Goal: Find specific page/section: Find specific page/section

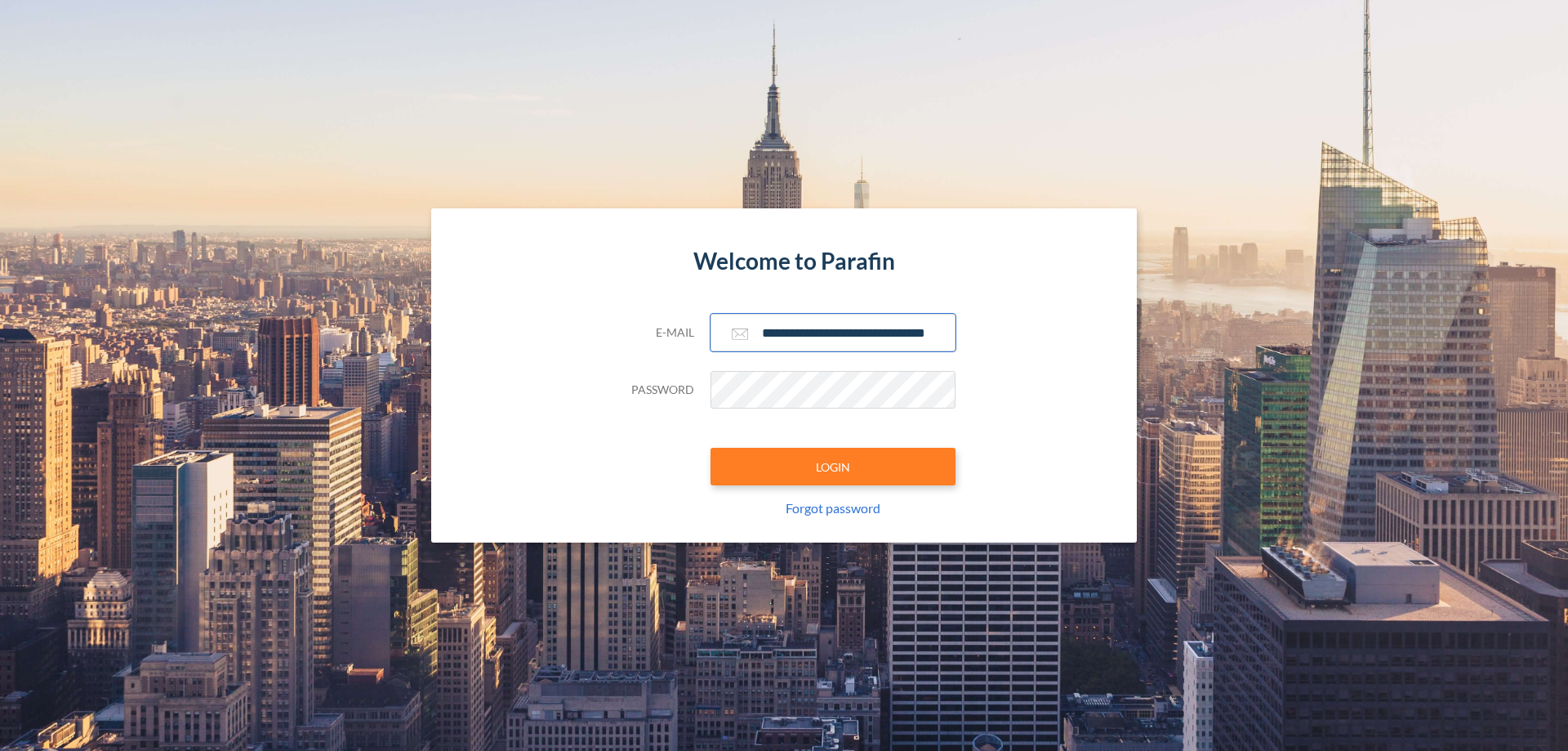
type input "**********"
click at [833, 467] on button "LOGIN" at bounding box center [832, 467] width 245 height 38
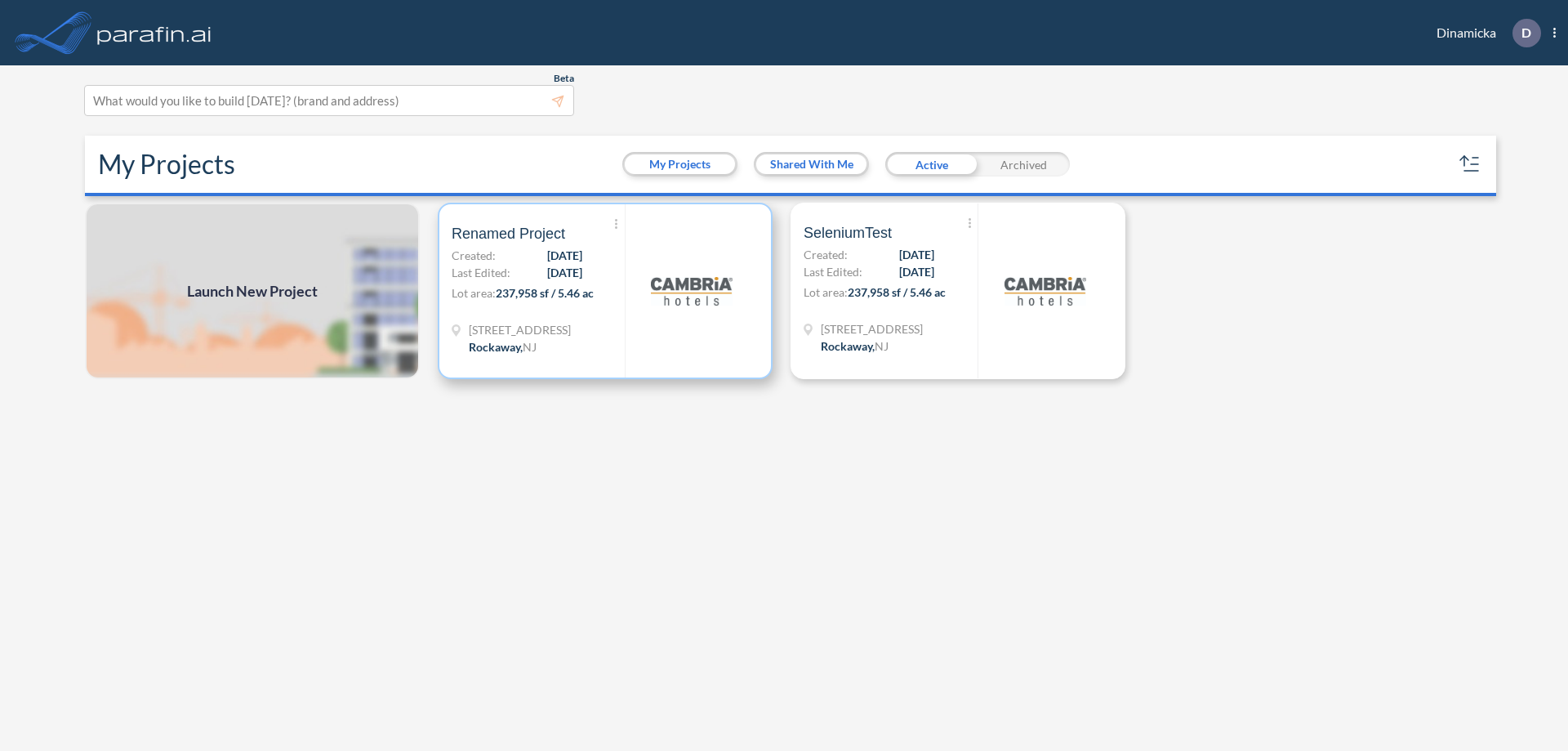
scroll to position [4, 0]
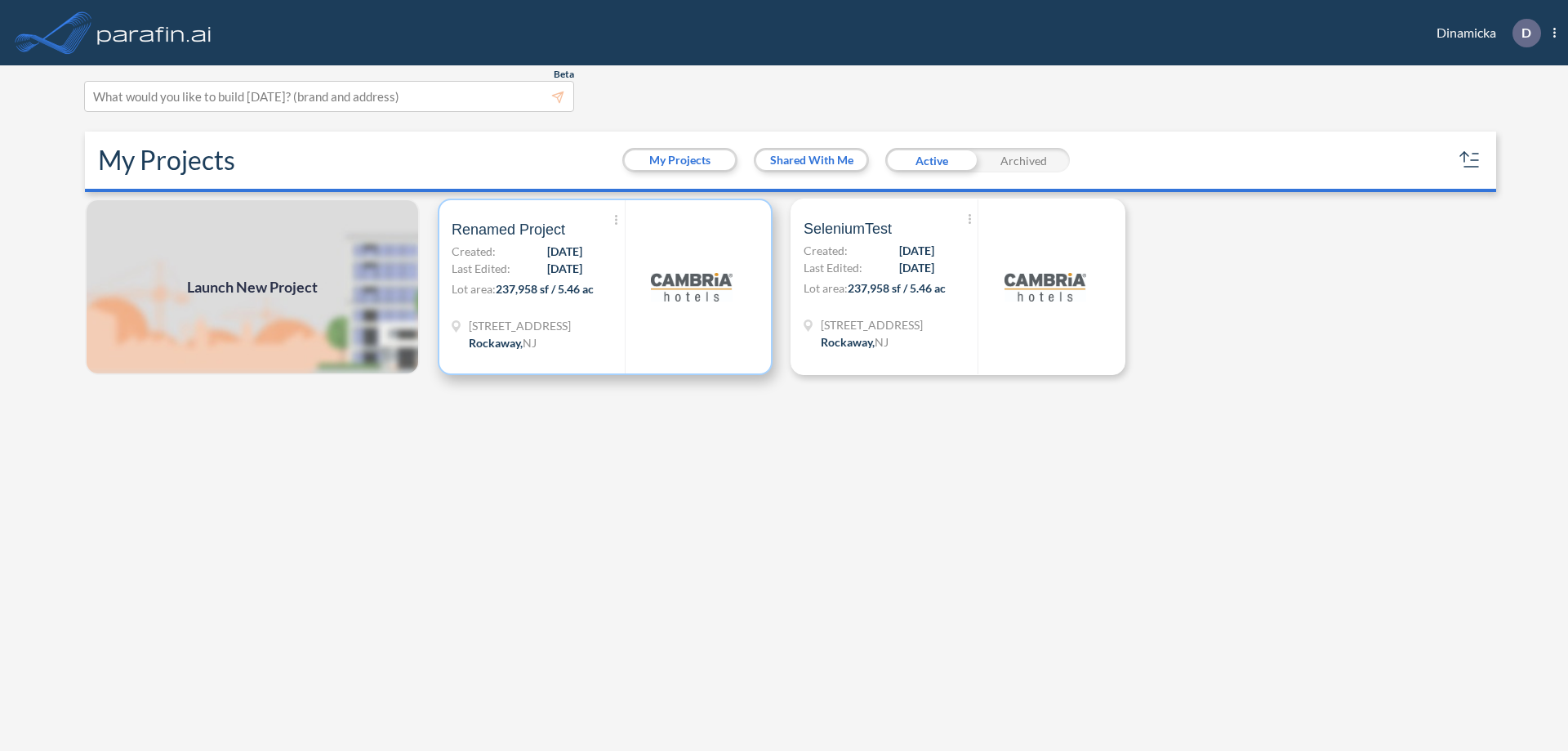
click at [605, 287] on p "Lot area: 237,958 sf / 5.46 ac" at bounding box center [538, 292] width 173 height 24
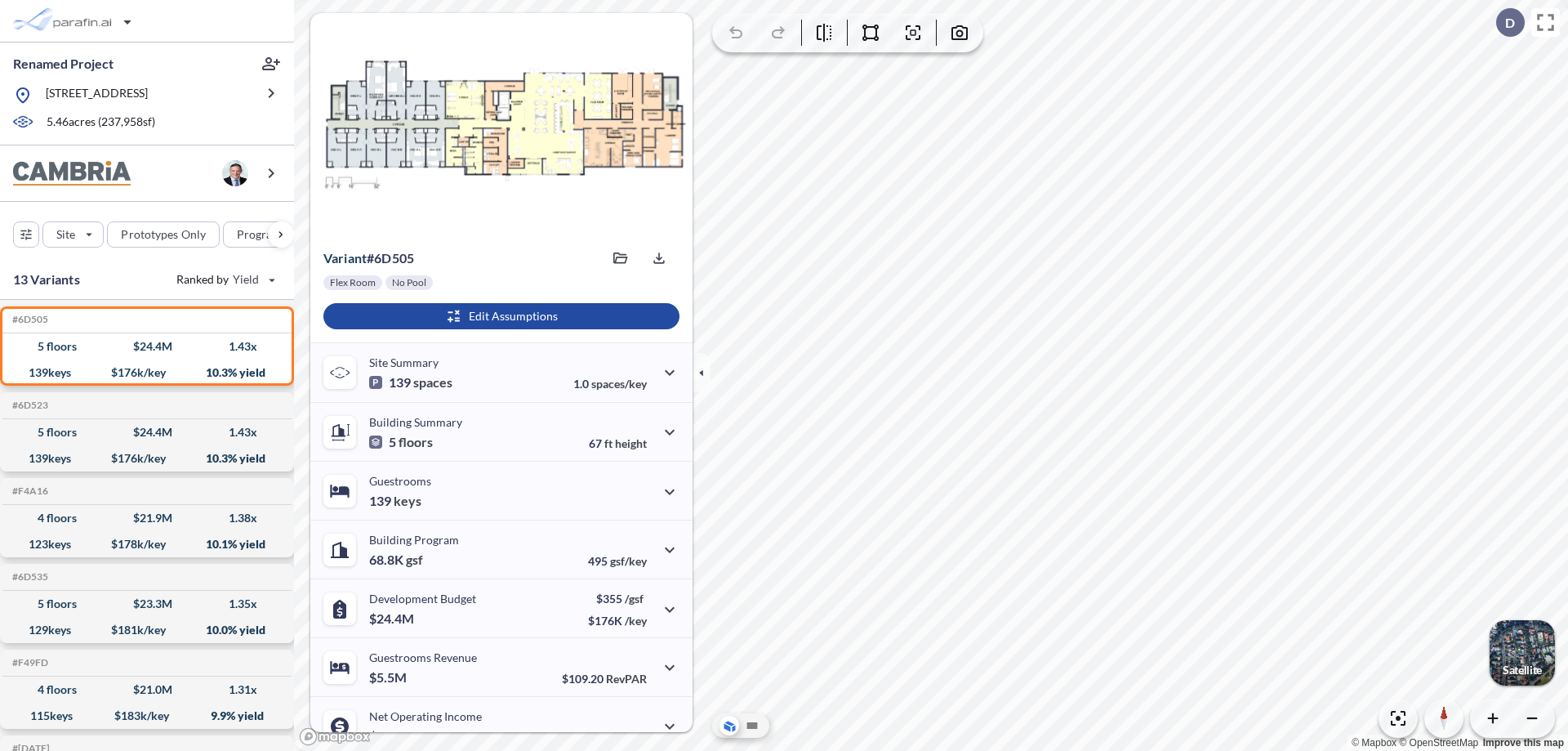
scroll to position [82, 0]
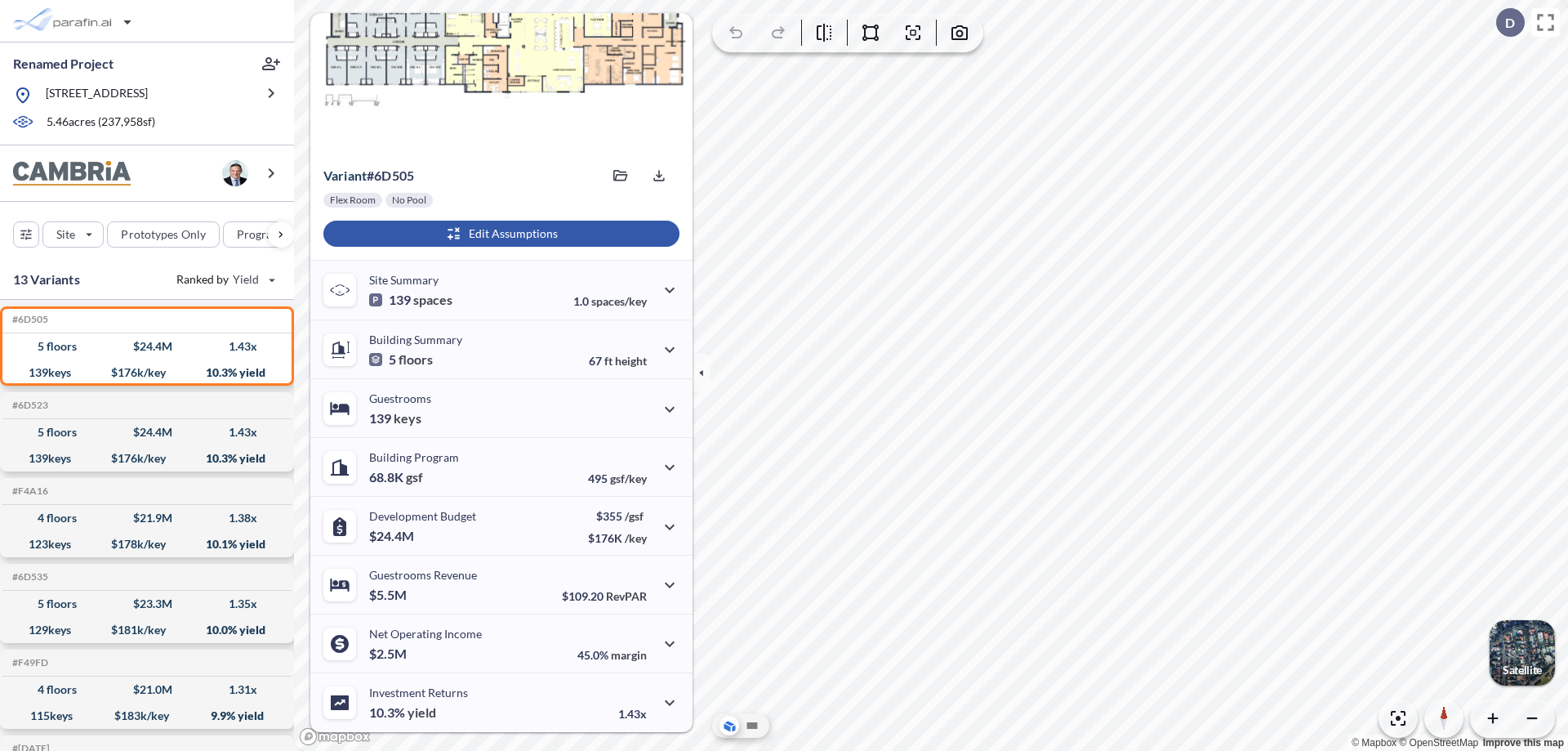
click at [499, 233] on div "button" at bounding box center [501, 233] width 356 height 26
